Goal: Information Seeking & Learning: Find specific fact

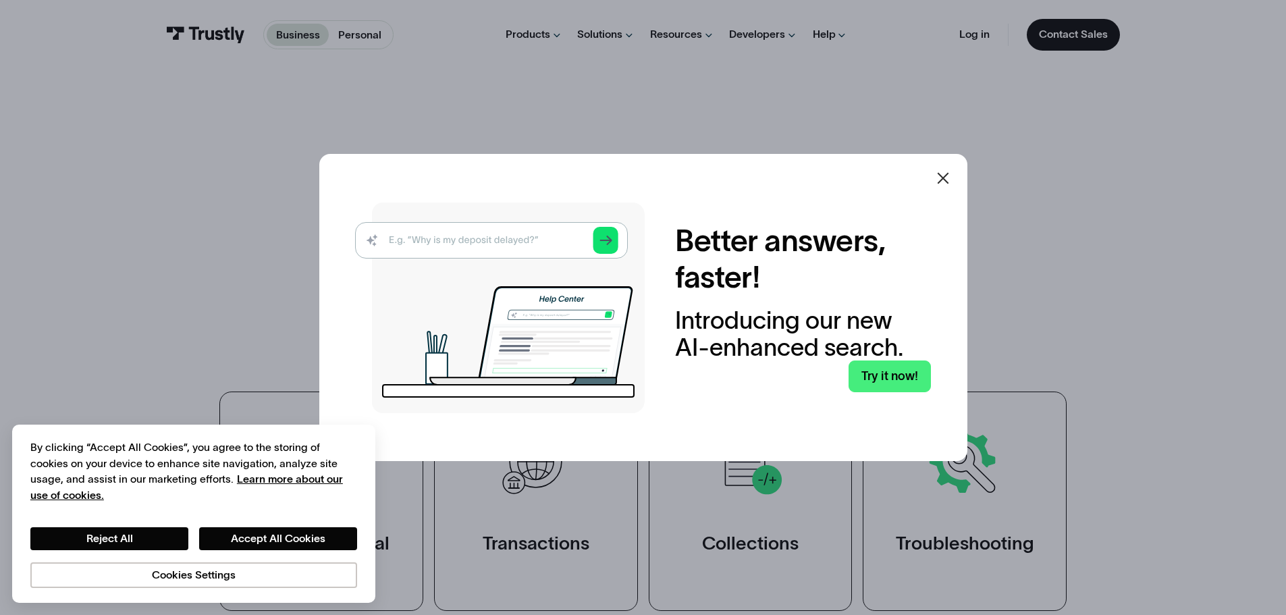
click at [951, 178] on icon at bounding box center [943, 178] width 16 height 16
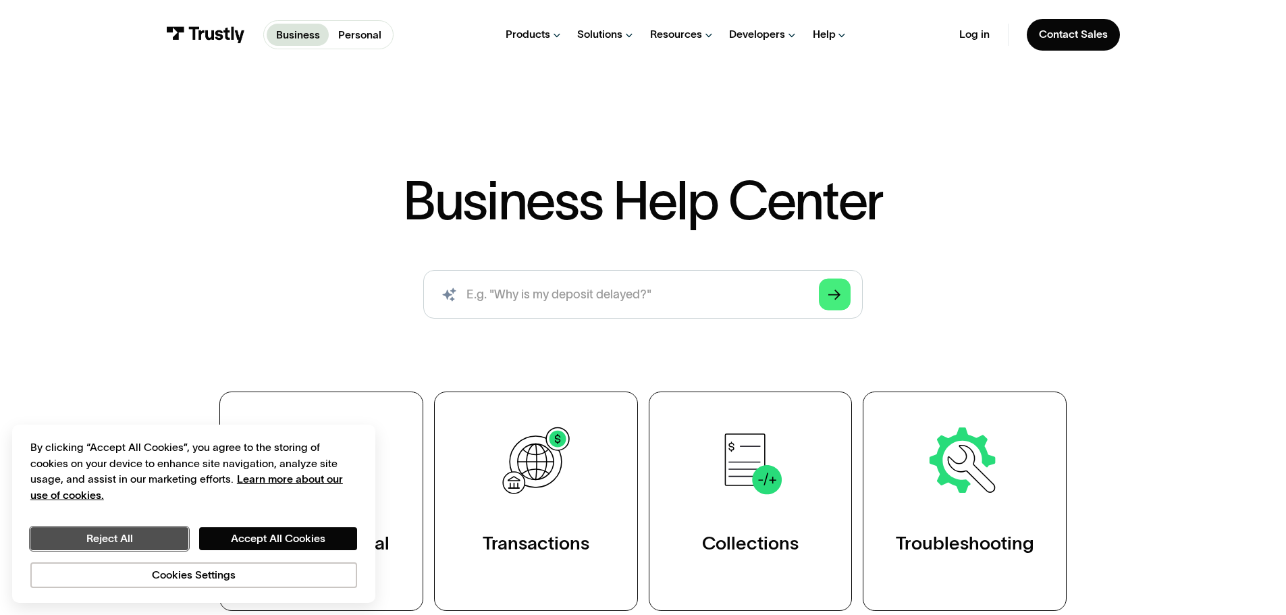
click at [149, 540] on button "Reject All" at bounding box center [109, 538] width 158 height 23
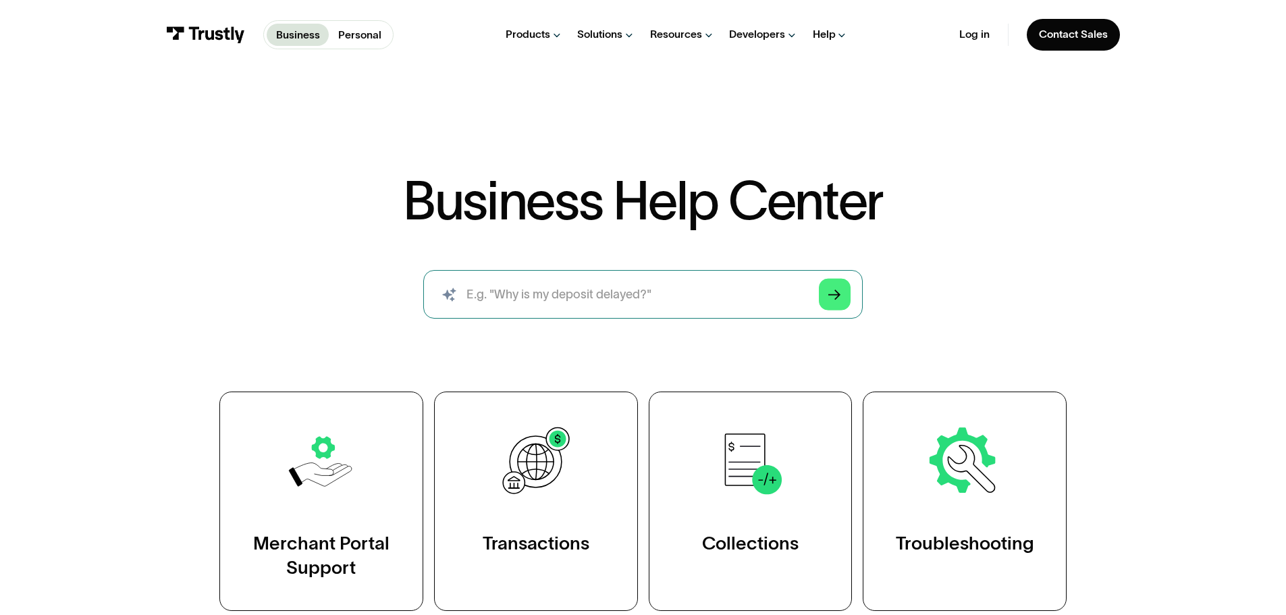
scroll to position [135, 0]
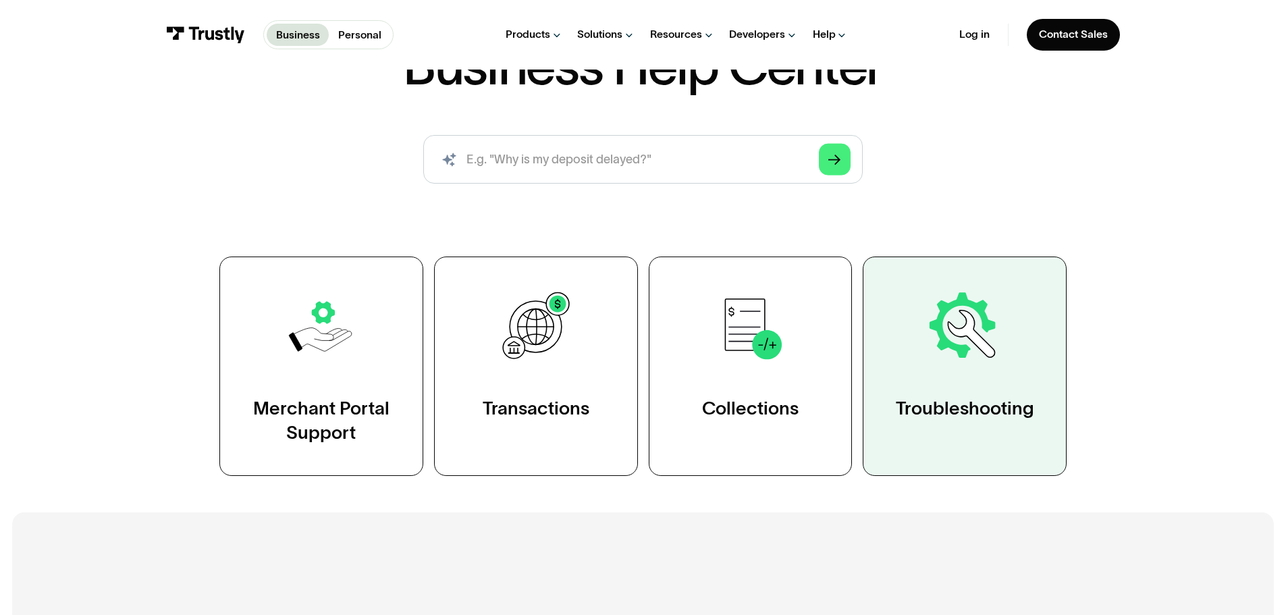
click at [933, 392] on link "Troubleshooting" at bounding box center [965, 366] width 204 height 219
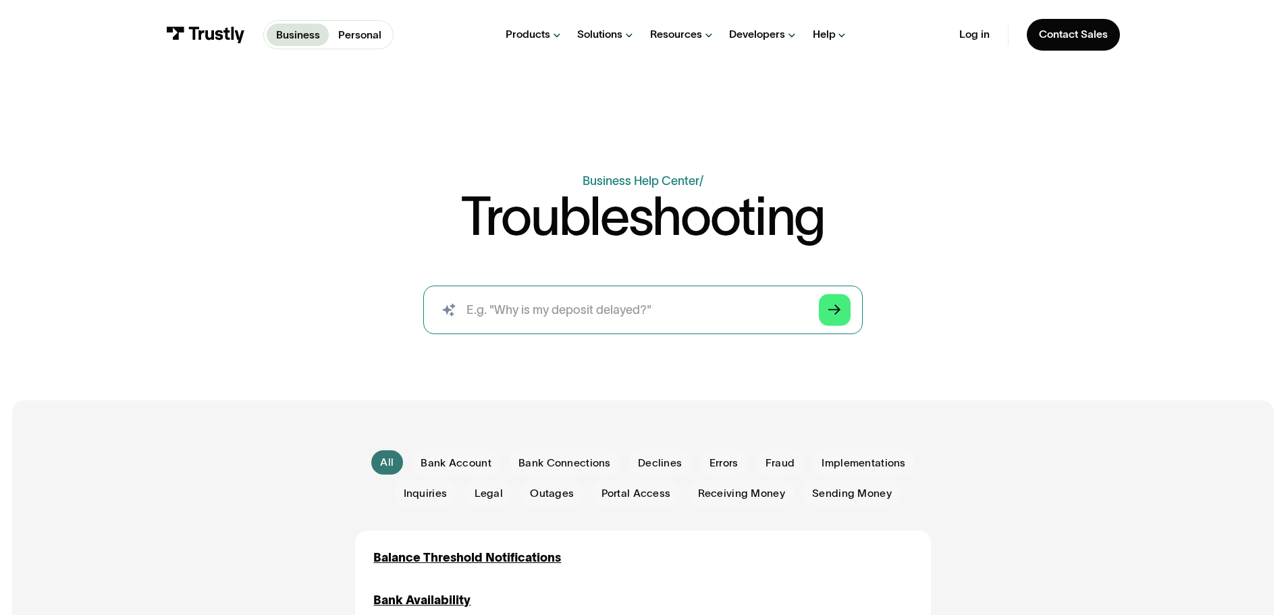
scroll to position [68, 0]
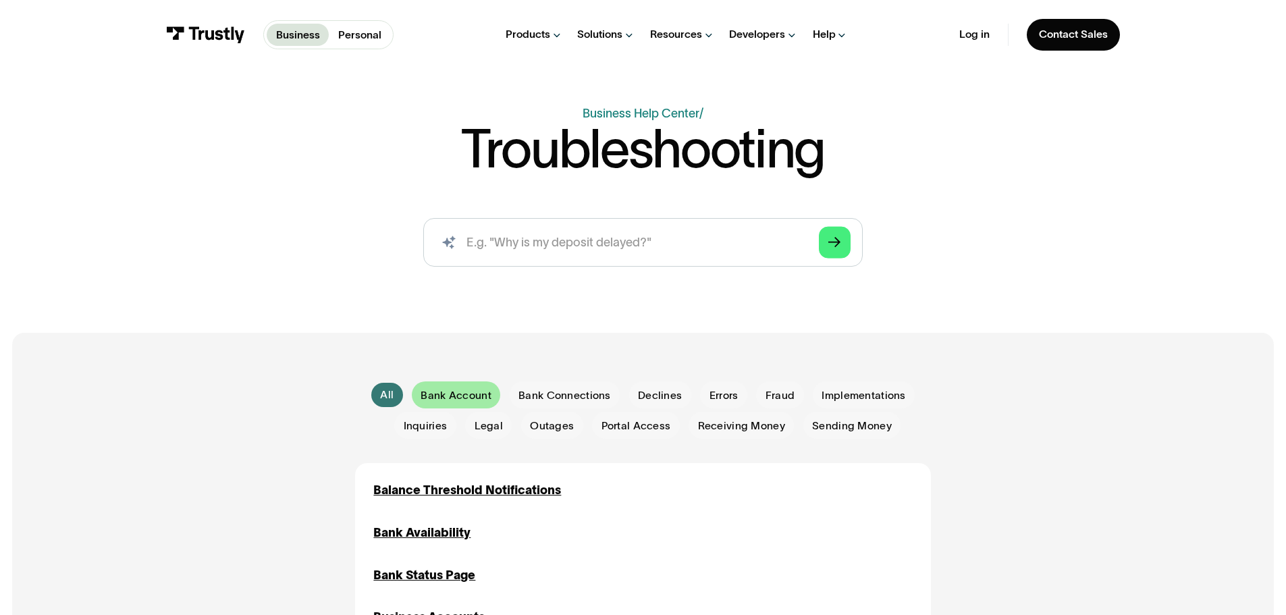
click at [452, 394] on span "Bank Account" at bounding box center [456, 395] width 70 height 15
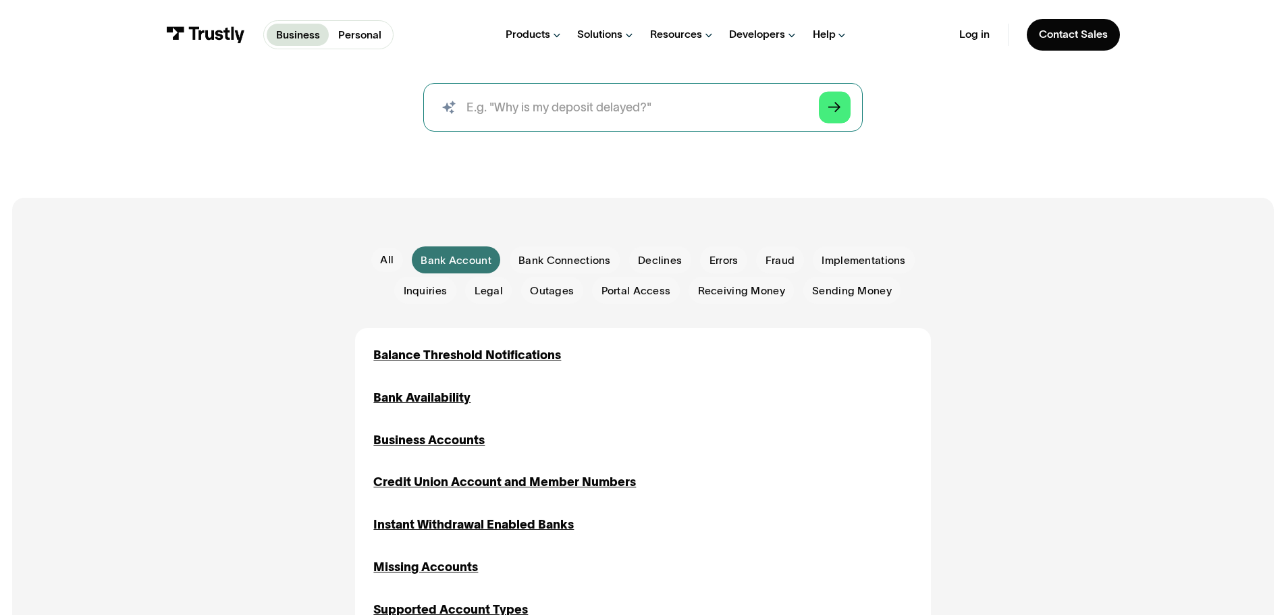
scroll to position [270, 0]
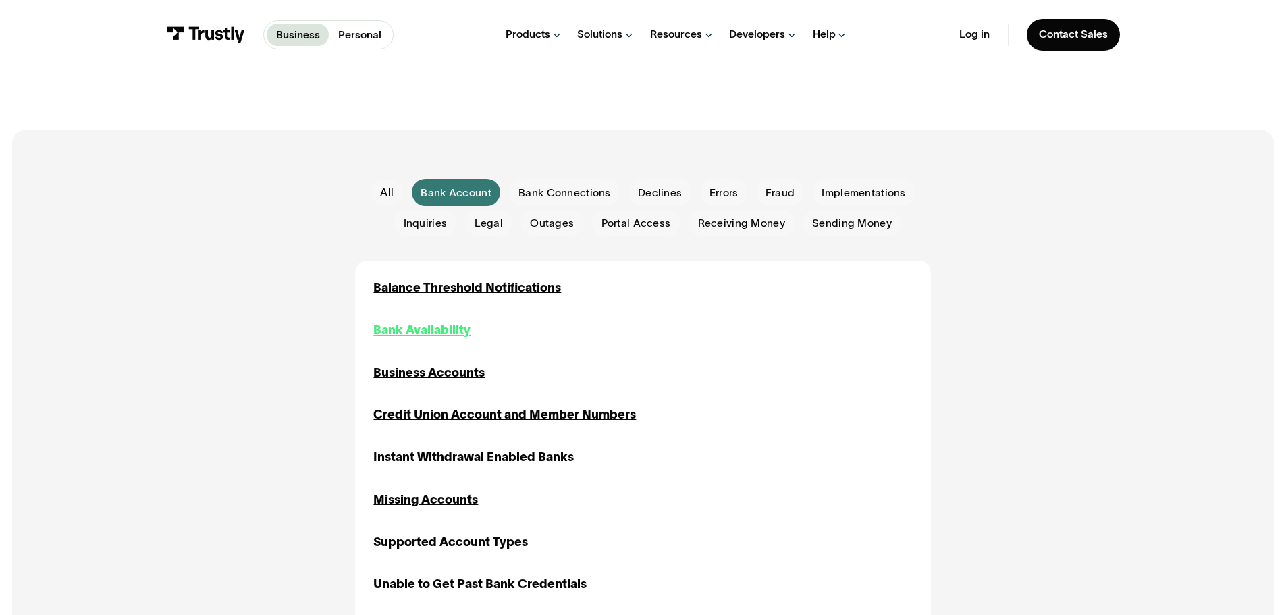
click at [459, 329] on div "Bank Availability" at bounding box center [421, 330] width 97 height 18
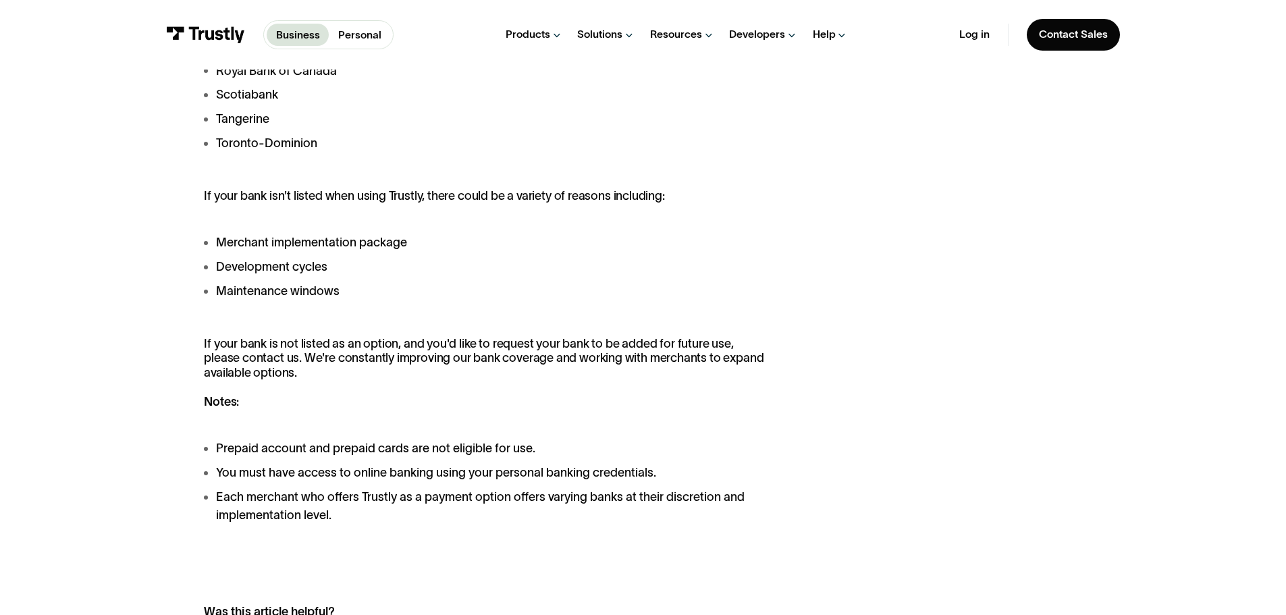
scroll to position [1148, 0]
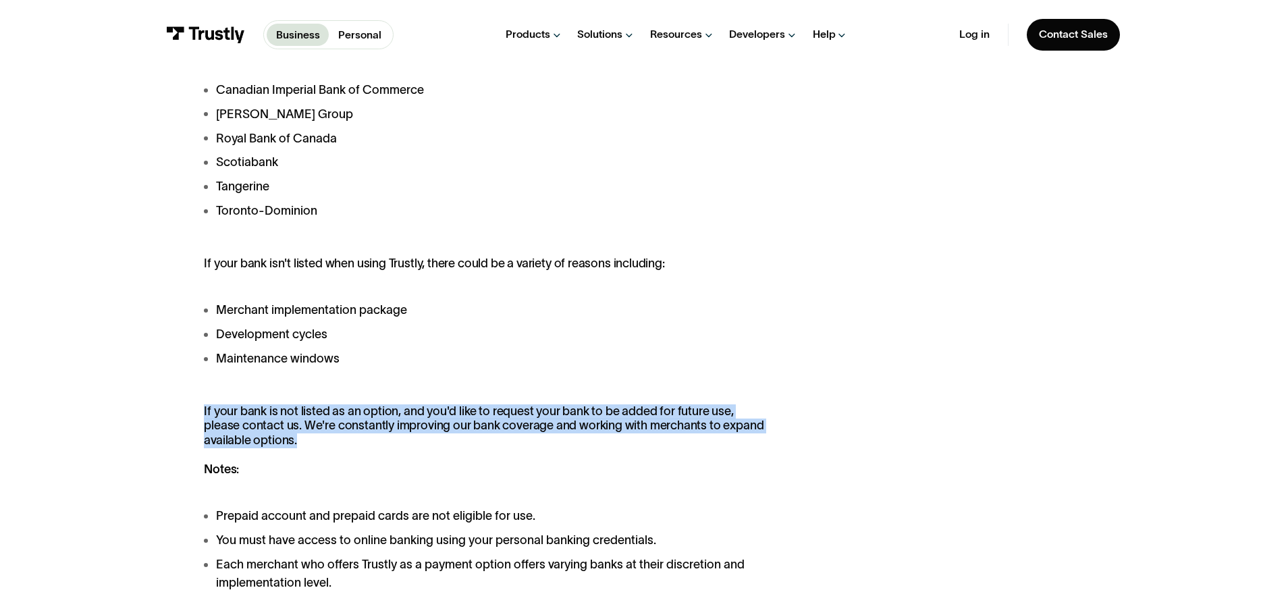
drag, startPoint x: 192, startPoint y: 411, endPoint x: 752, endPoint y: 449, distance: 561.7
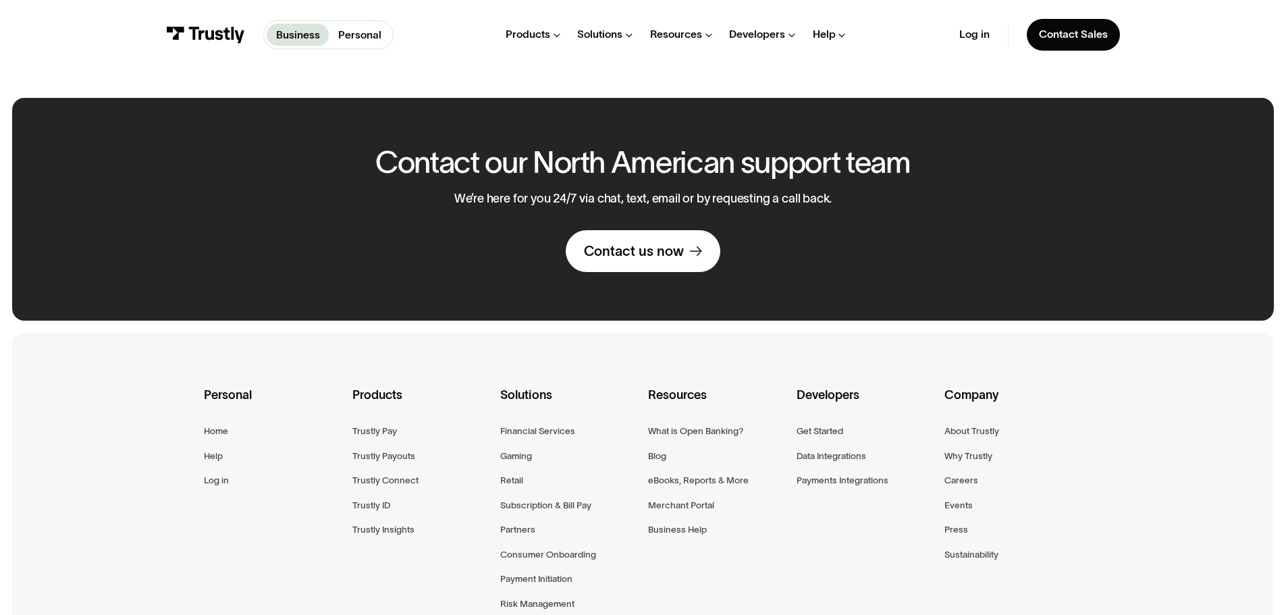
scroll to position [1794, 0]
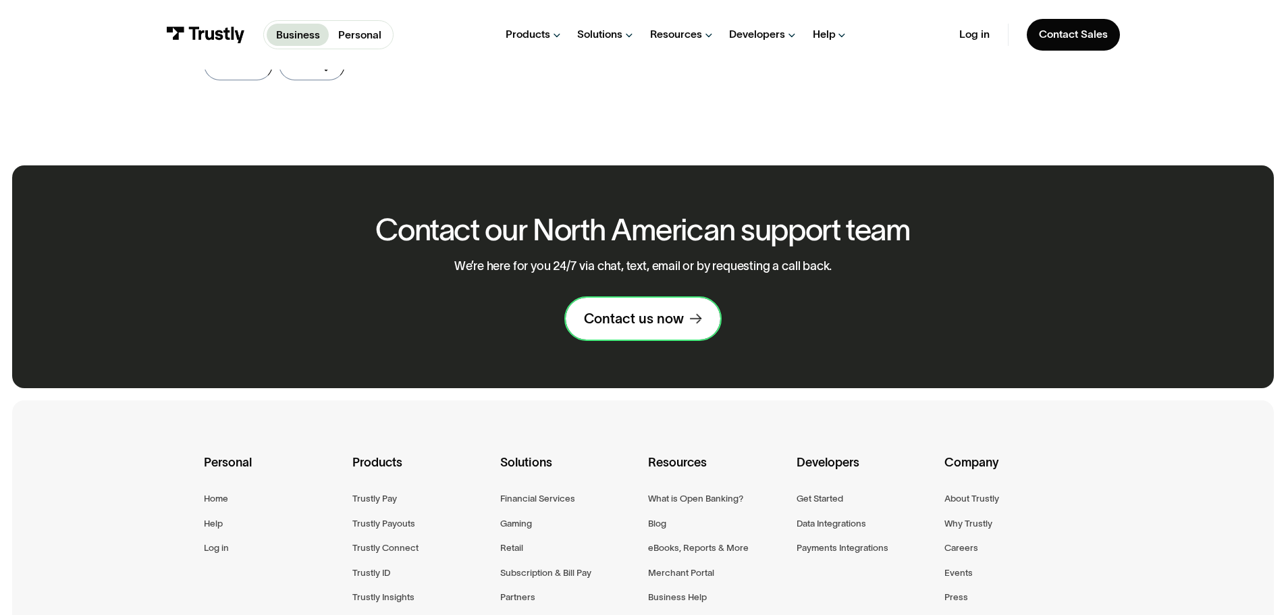
click at [658, 327] on div "Contact us now" at bounding box center [634, 319] width 100 height 18
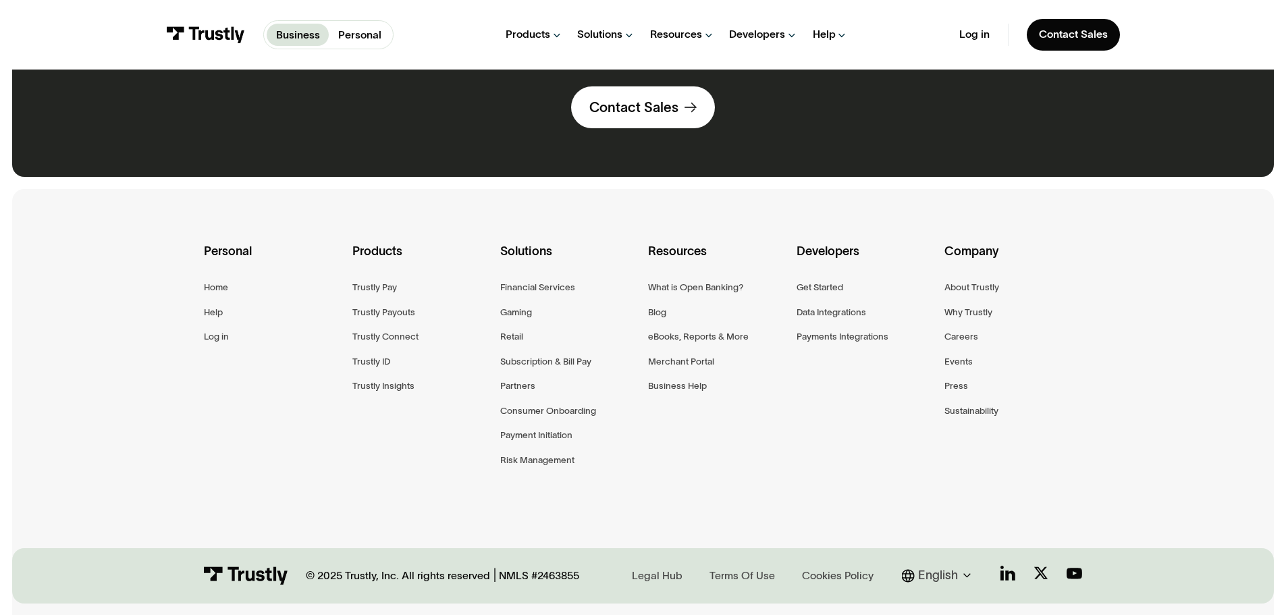
scroll to position [1001, 0]
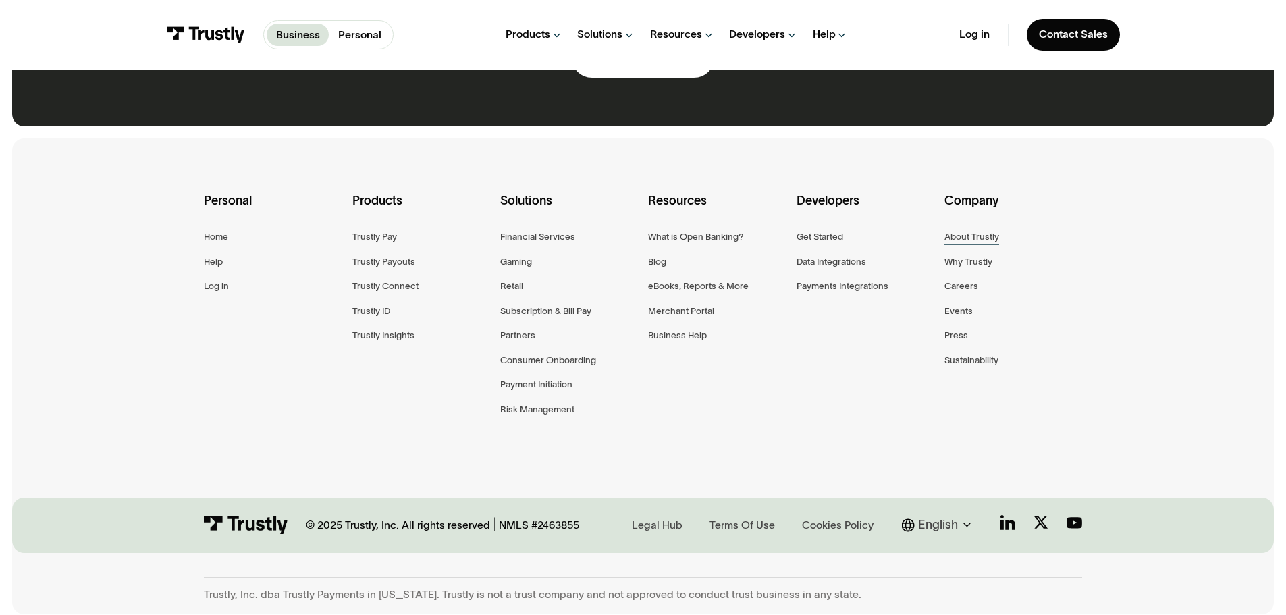
click at [989, 235] on div "About Trustly" at bounding box center [972, 237] width 55 height 16
